Goal: Find specific page/section: Find specific page/section

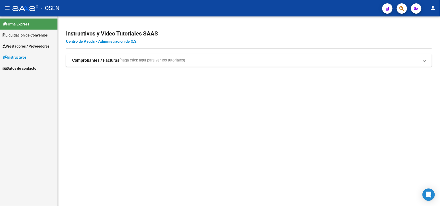
click at [28, 37] on span "Liquidación de Convenios" at bounding box center [25, 35] width 45 height 6
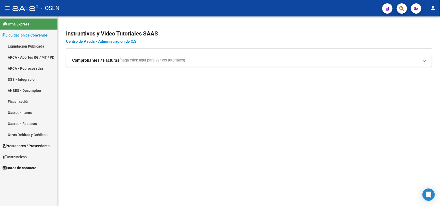
click at [17, 56] on link "ARCA - Aportes RG / MT / PD" at bounding box center [28, 57] width 57 height 11
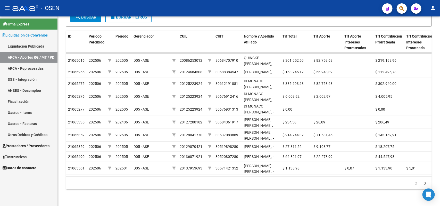
click at [37, 48] on link "Liquidación Publicada" at bounding box center [28, 46] width 57 height 11
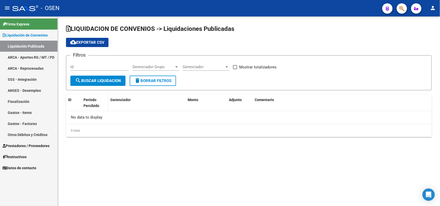
checkbox input "true"
